Goal: Transaction & Acquisition: Purchase product/service

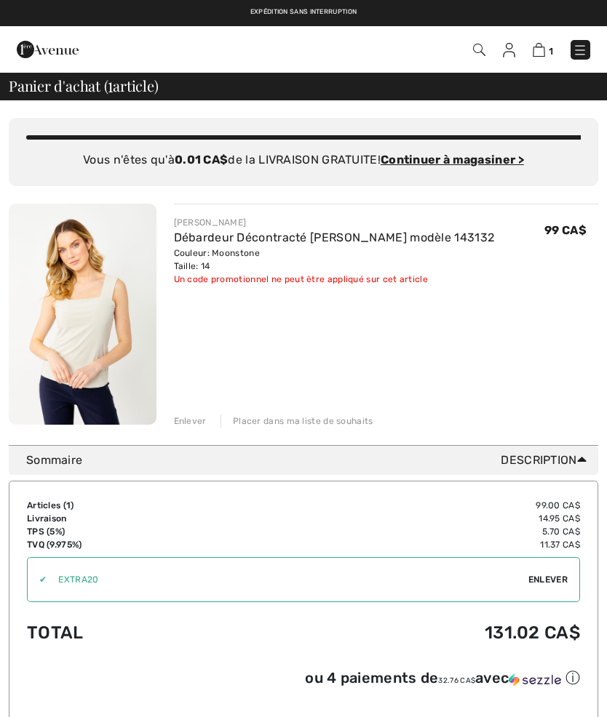
click at [509, 48] on img at bounding box center [509, 50] width 12 height 15
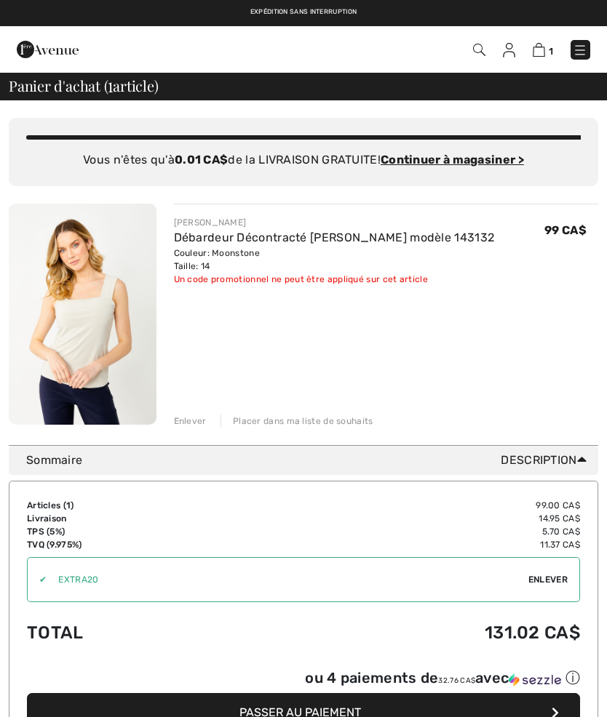
checkbox input "true"
click at [61, 55] on img at bounding box center [48, 49] width 62 height 29
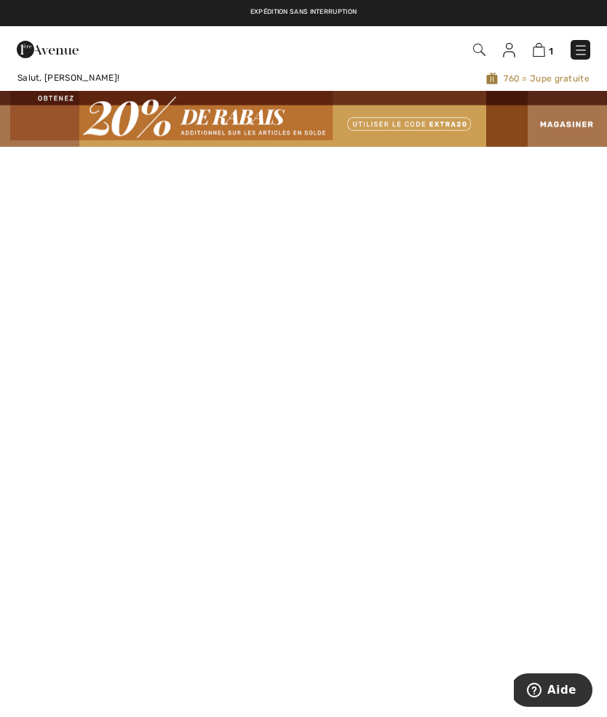
click at [562, 129] on img at bounding box center [303, 118] width 607 height 55
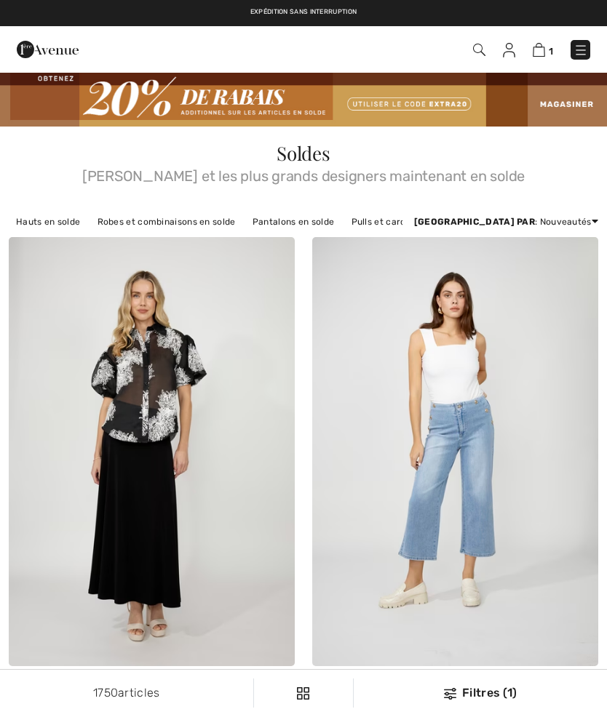
checkbox input "true"
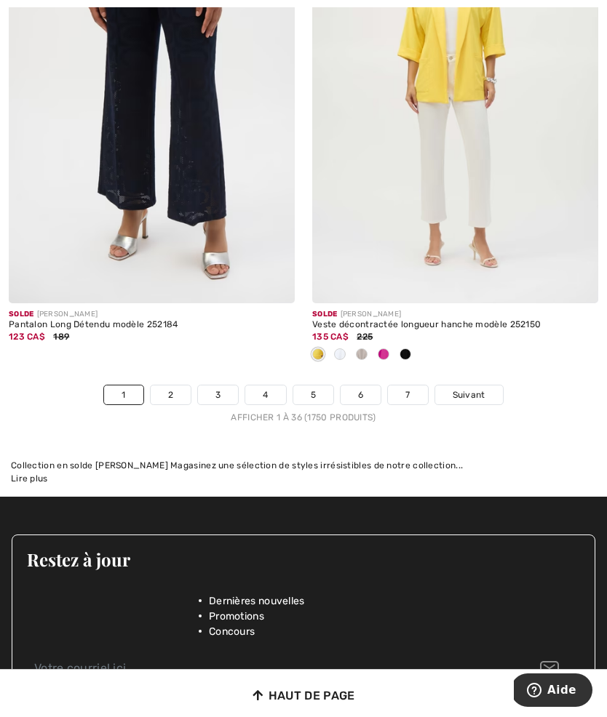
scroll to position [9022, 0]
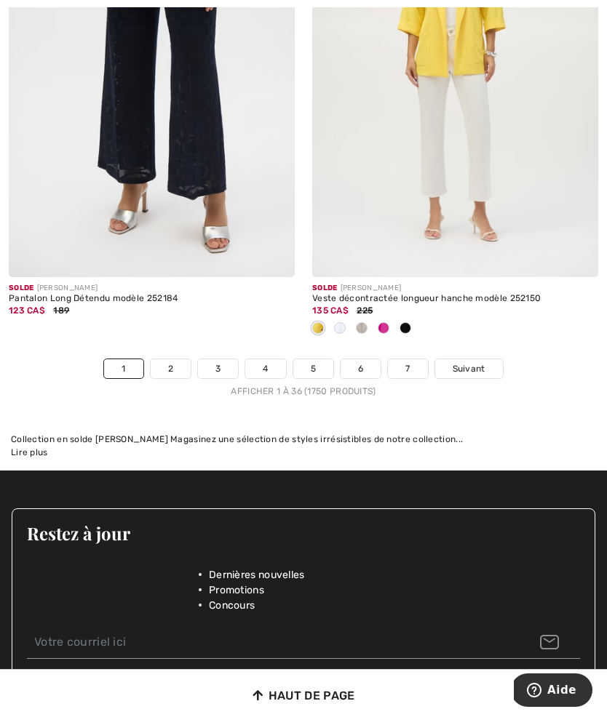
click at [169, 359] on link "2" at bounding box center [171, 368] width 40 height 19
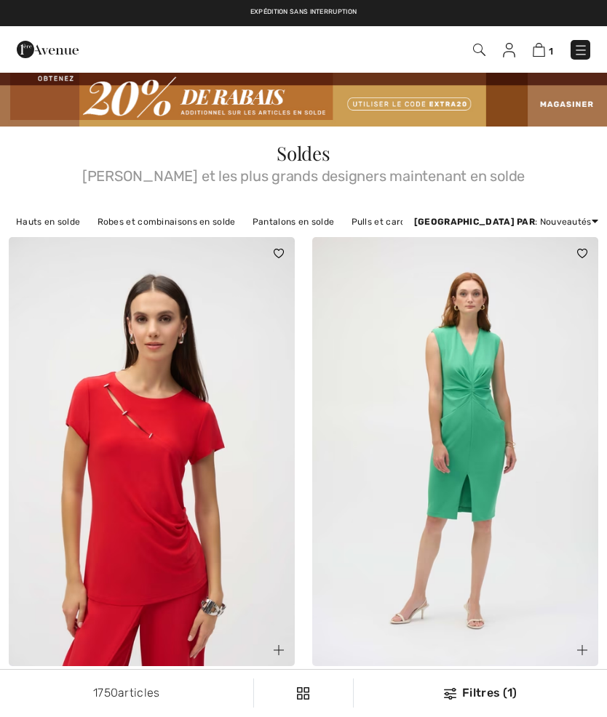
scroll to position [227, 0]
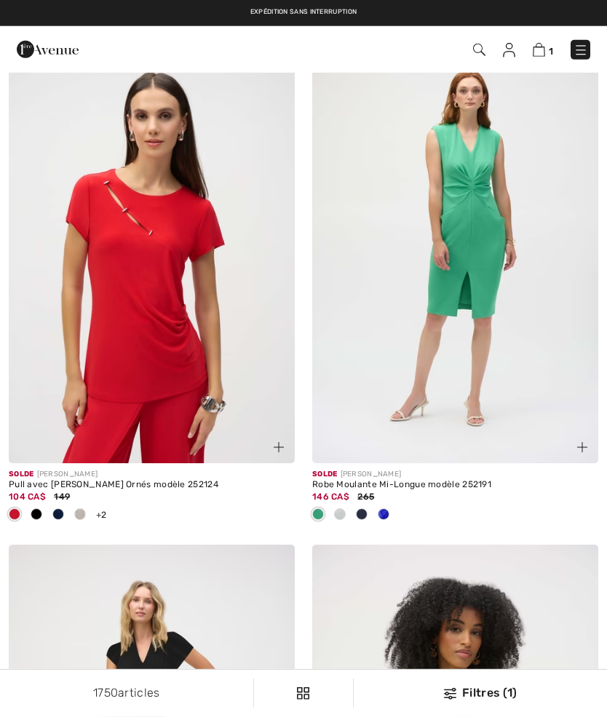
checkbox input "true"
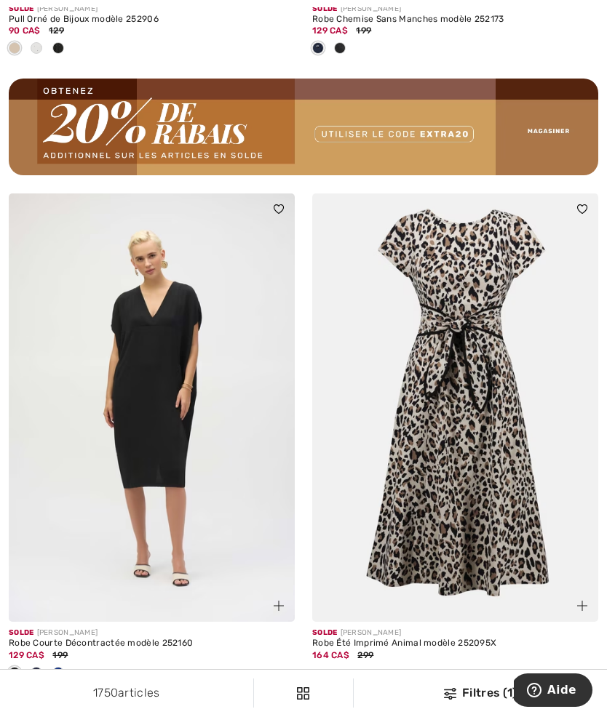
scroll to position [6452, 0]
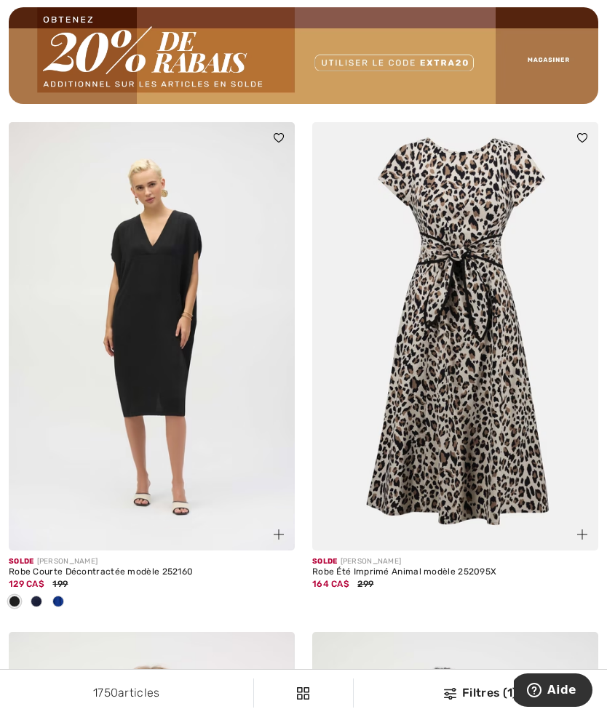
click at [177, 393] on img at bounding box center [152, 336] width 286 height 429
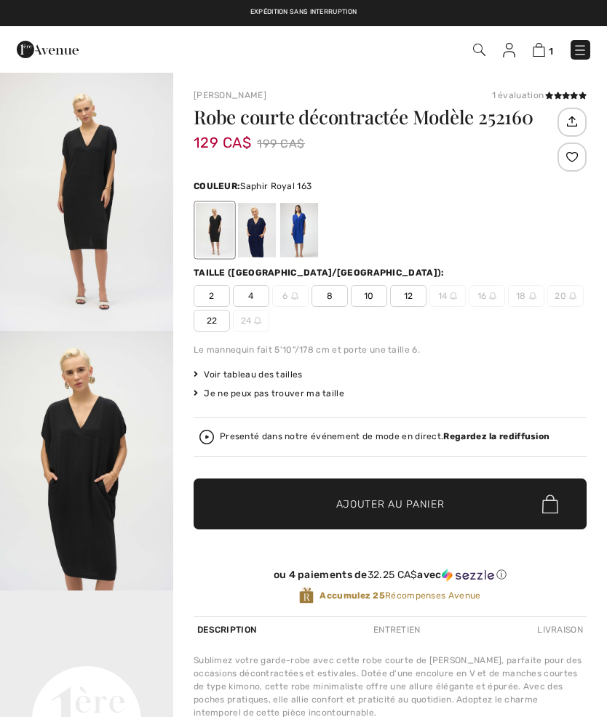
checkbox input "true"
click at [308, 245] on div at bounding box center [299, 230] width 38 height 55
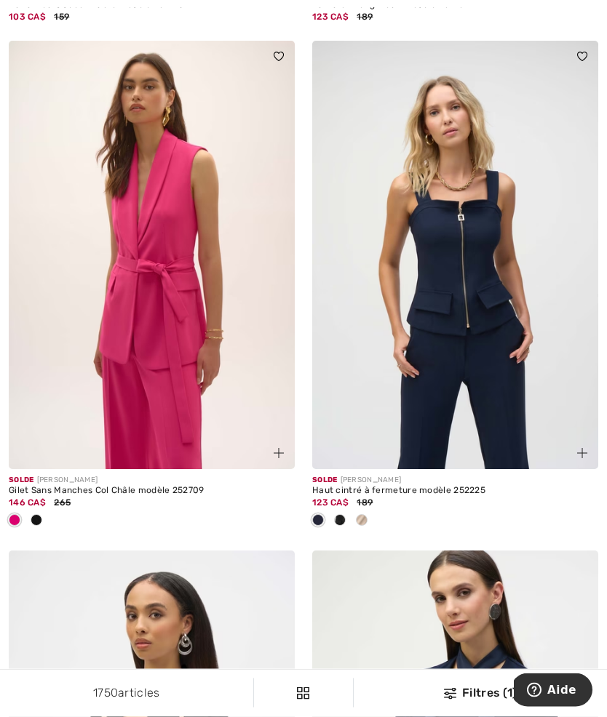
scroll to position [8041, 0]
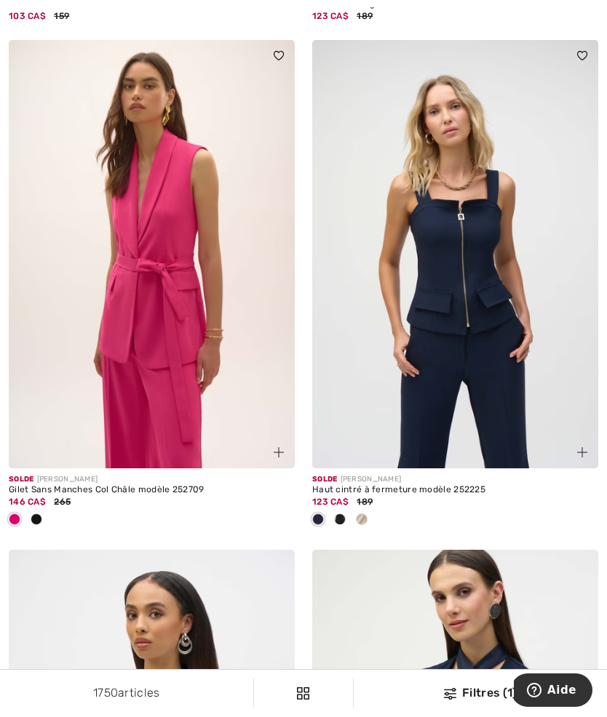
click at [488, 333] on img at bounding box center [455, 254] width 286 height 429
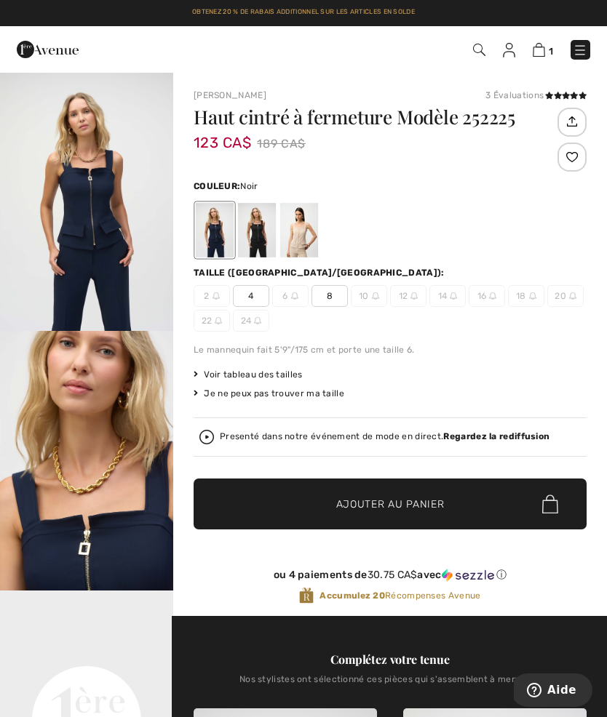
click at [262, 246] on div at bounding box center [257, 230] width 38 height 55
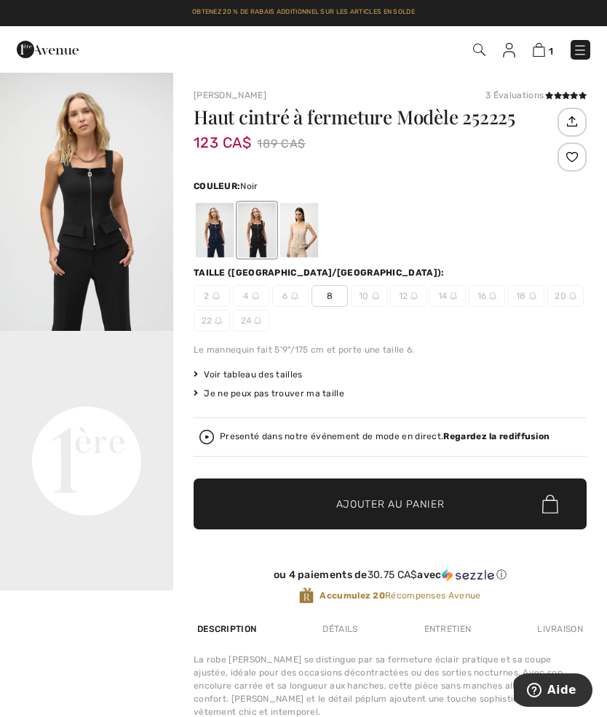
click at [308, 234] on div at bounding box center [299, 230] width 38 height 55
